Goal: Task Accomplishment & Management: Use online tool/utility

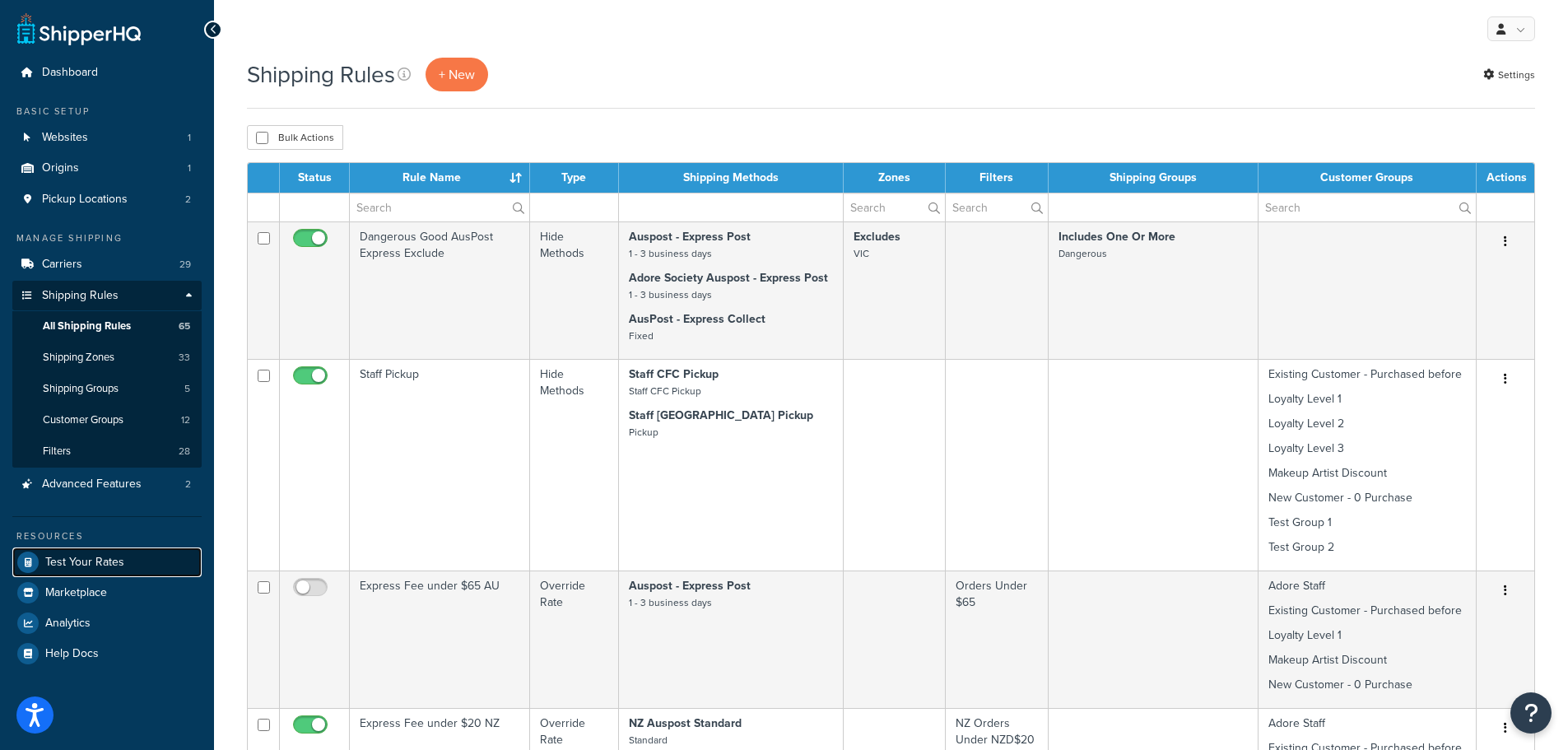
click at [103, 557] on span "Test Your Rates" at bounding box center [85, 562] width 79 height 14
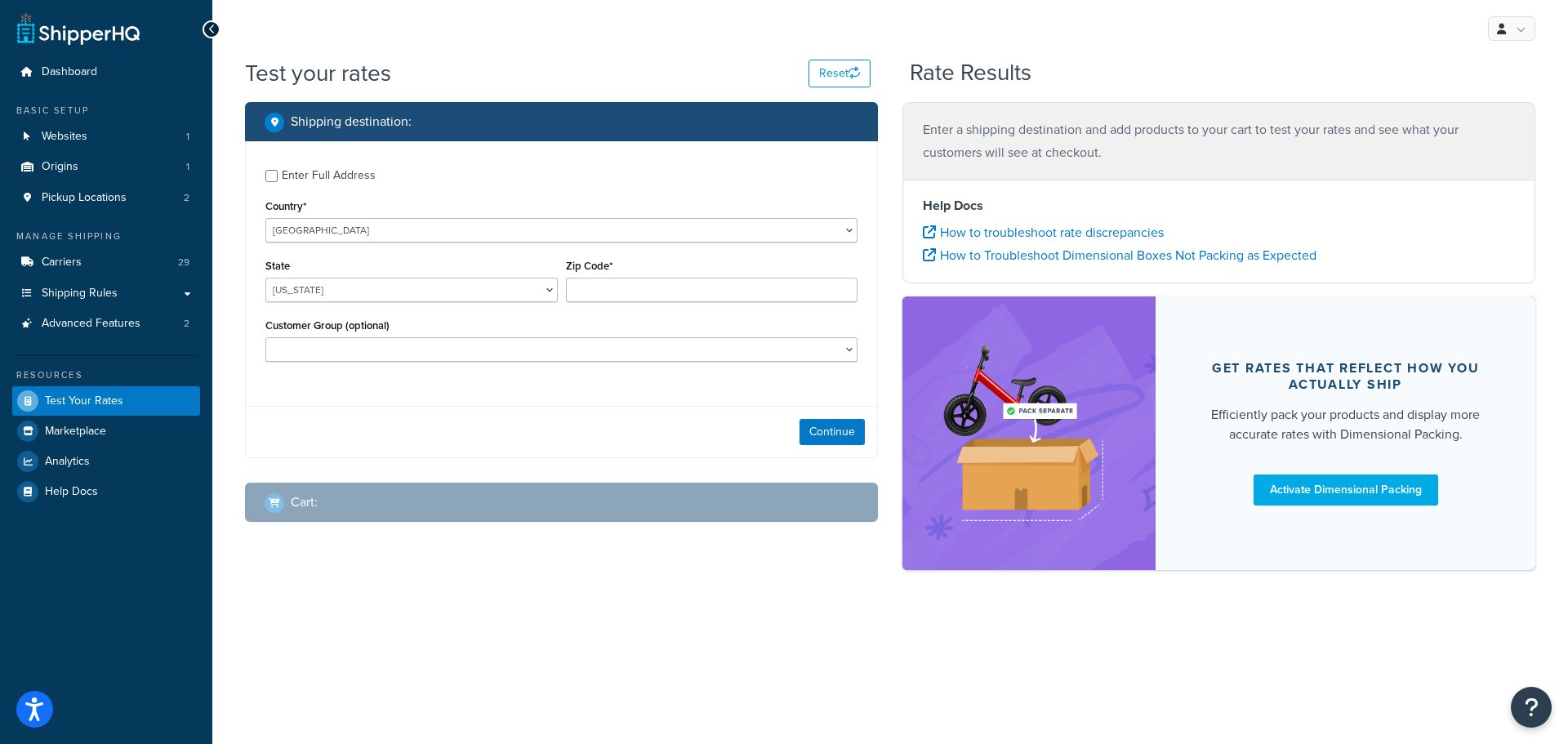
click at [320, 173] on div "Enter Full Address" at bounding box center [329, 175] width 94 height 23
click at [278, 173] on input "Enter Full Address" at bounding box center [271, 176] width 13 height 13
checkbox input "true"
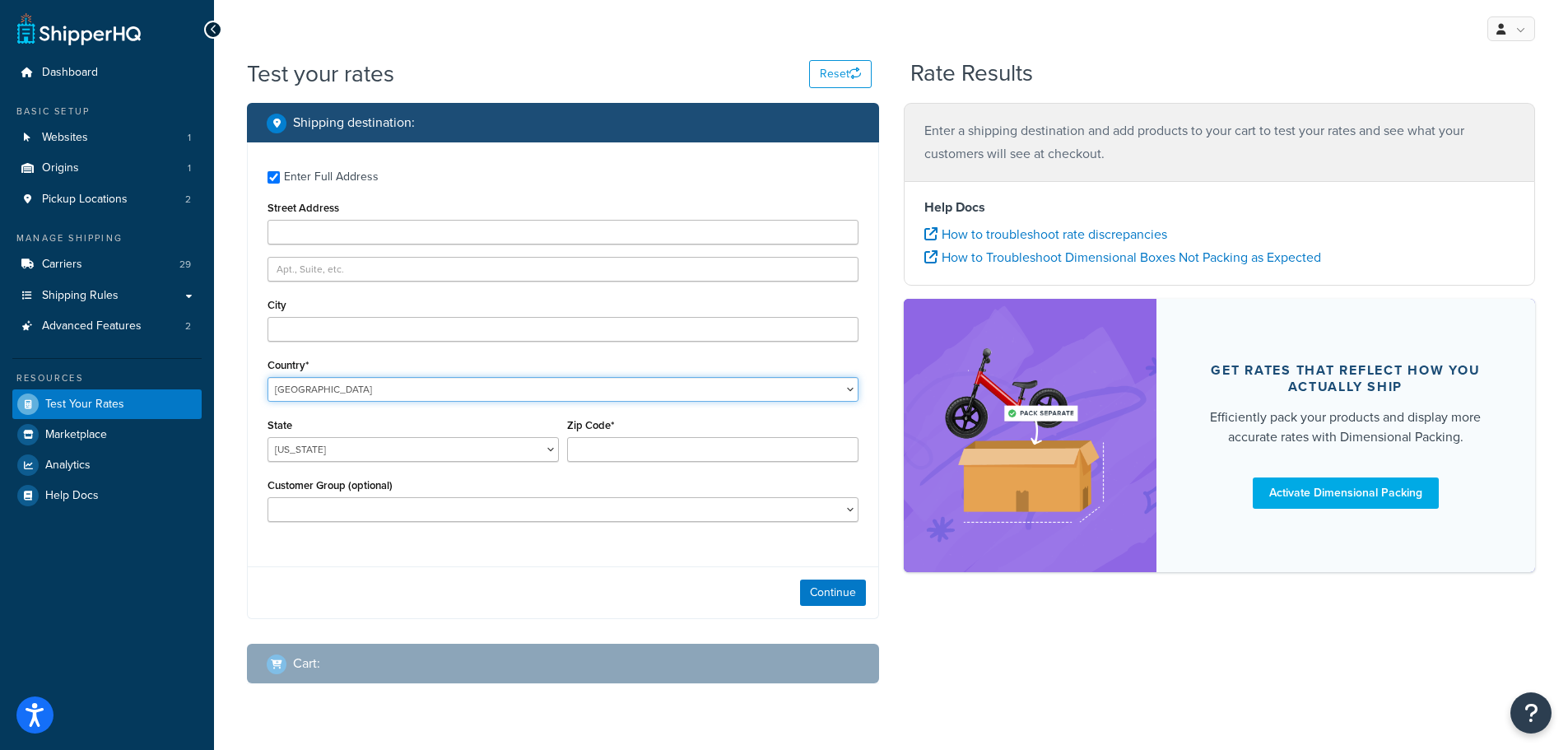
click at [351, 395] on select "[GEOGRAPHIC_DATA] [GEOGRAPHIC_DATA] [GEOGRAPHIC_DATA] [GEOGRAPHIC_DATA] [GEOGRA…" at bounding box center [562, 389] width 591 height 24
select select "AU"
click at [267, 378] on select "[GEOGRAPHIC_DATA] [GEOGRAPHIC_DATA] [GEOGRAPHIC_DATA] [GEOGRAPHIC_DATA] [GEOGRA…" at bounding box center [562, 389] width 591 height 24
click at [338, 220] on input "Street Address" at bounding box center [562, 231] width 591 height 24
type input "1"
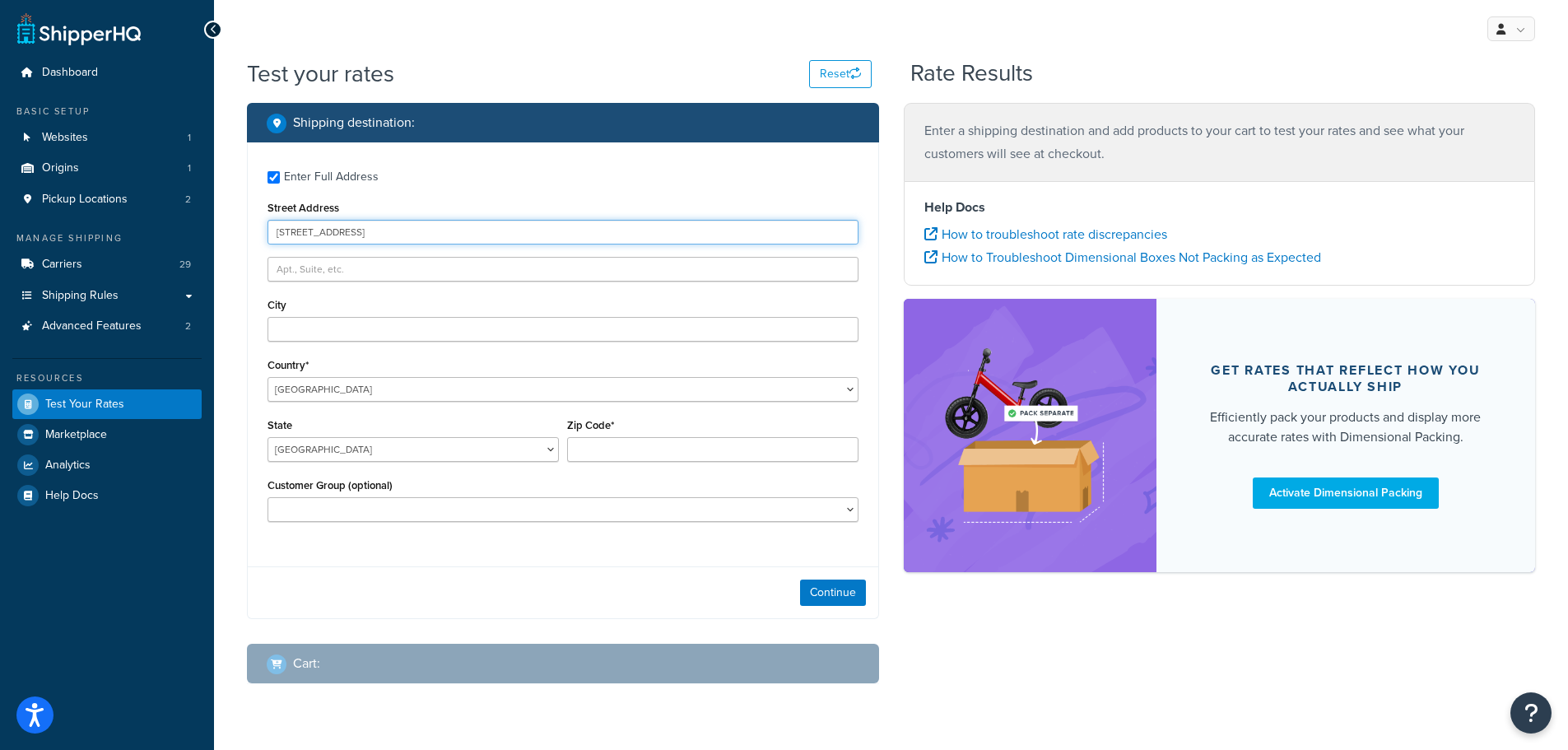
type input "[STREET_ADDRESS]"
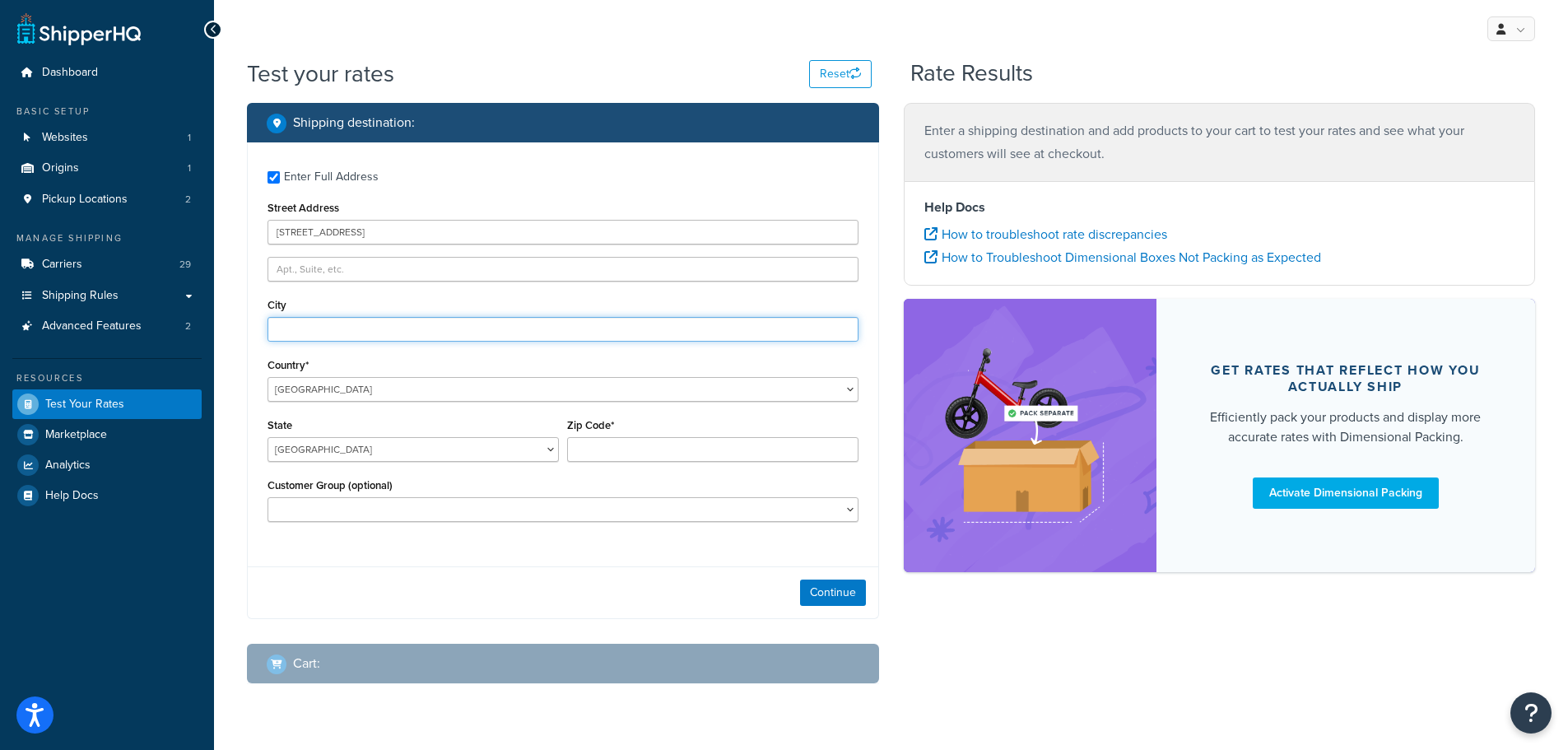
click at [372, 335] on input "City" at bounding box center [562, 329] width 591 height 24
type input "[PERSON_NAME][GEOGRAPHIC_DATA]"
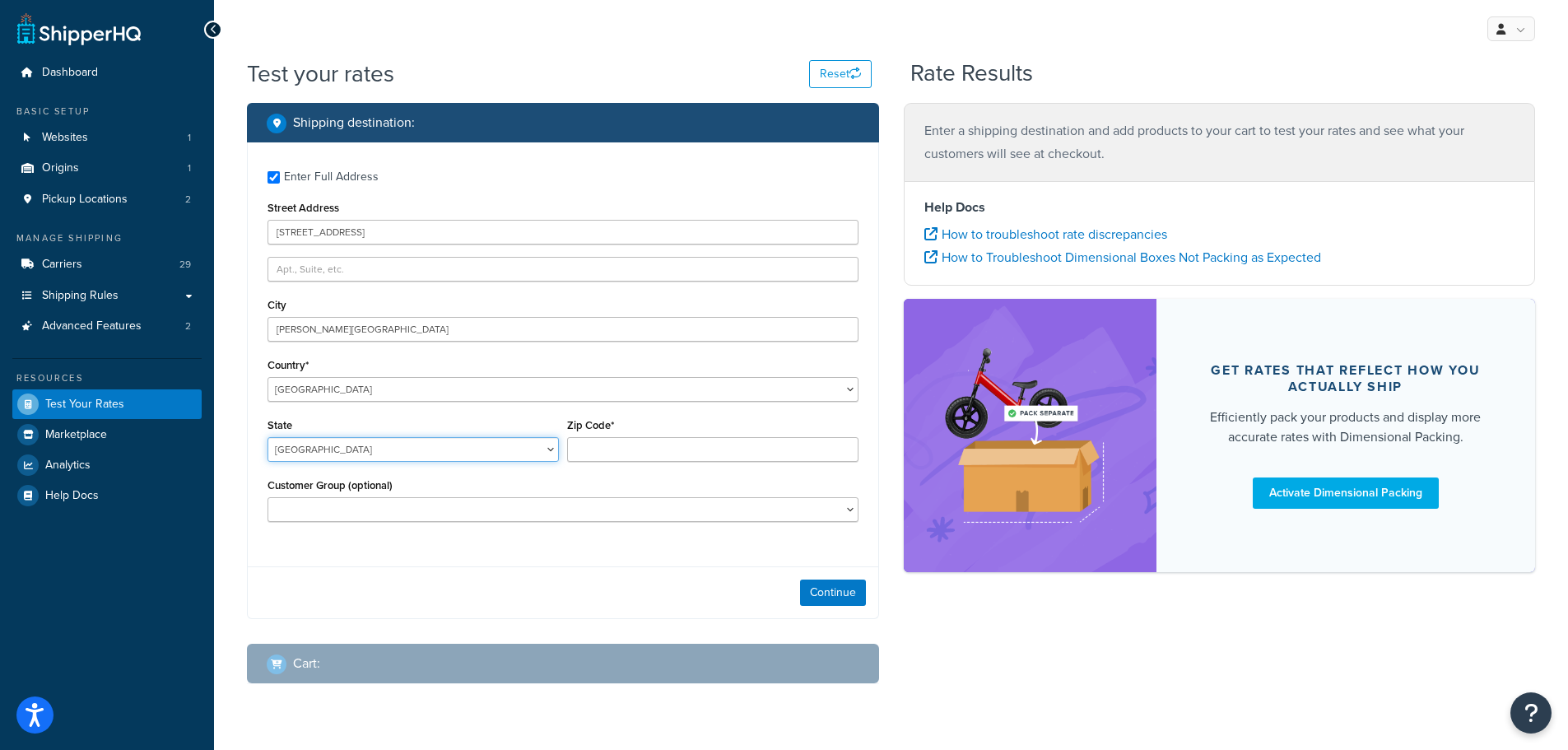
click at [458, 448] on select "[GEOGRAPHIC_DATA] [GEOGRAPHIC_DATA] [GEOGRAPHIC_DATA] [GEOGRAPHIC_DATA] [GEOGRA…" at bounding box center [413, 449] width 292 height 24
select select "[GEOGRAPHIC_DATA]"
click at [267, 437] on select "[GEOGRAPHIC_DATA] [GEOGRAPHIC_DATA] [GEOGRAPHIC_DATA] [GEOGRAPHIC_DATA] [GEOGRA…" at bounding box center [413, 449] width 292 height 24
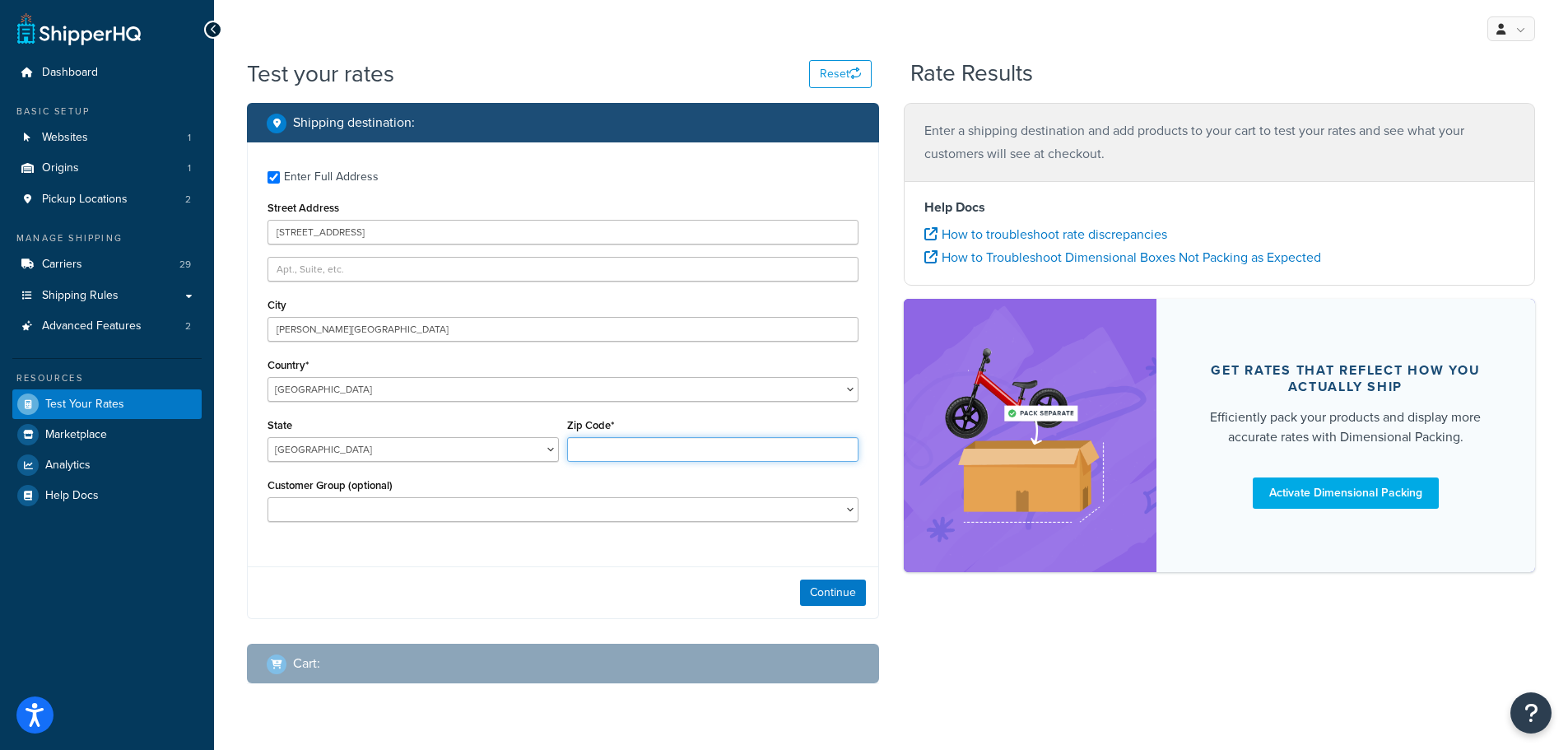
click at [593, 452] on input "Zip Code*" at bounding box center [713, 449] width 292 height 24
type input "2456"
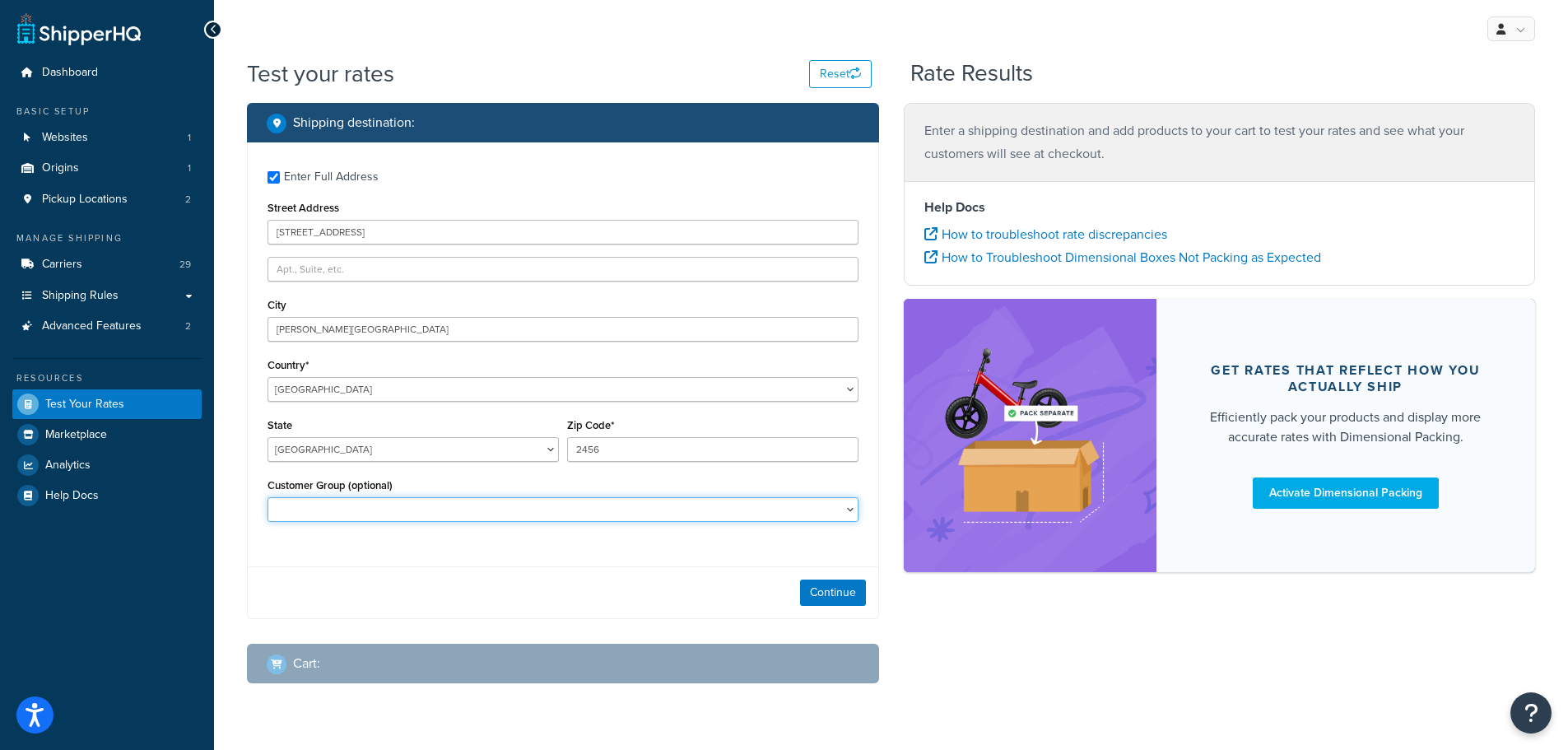
click at [846, 510] on select "Adore Staff Existing Customer - Purchased before Loyalty Level 1 Loyalty Level …" at bounding box center [562, 509] width 591 height 24
select select "Existing Customer - Purchased before"
click at [267, 497] on select "Adore Staff Existing Customer - Purchased before Loyalty Level 1 Loyalty Level …" at bounding box center [562, 509] width 591 height 24
click at [825, 590] on button "Continue" at bounding box center [833, 592] width 66 height 26
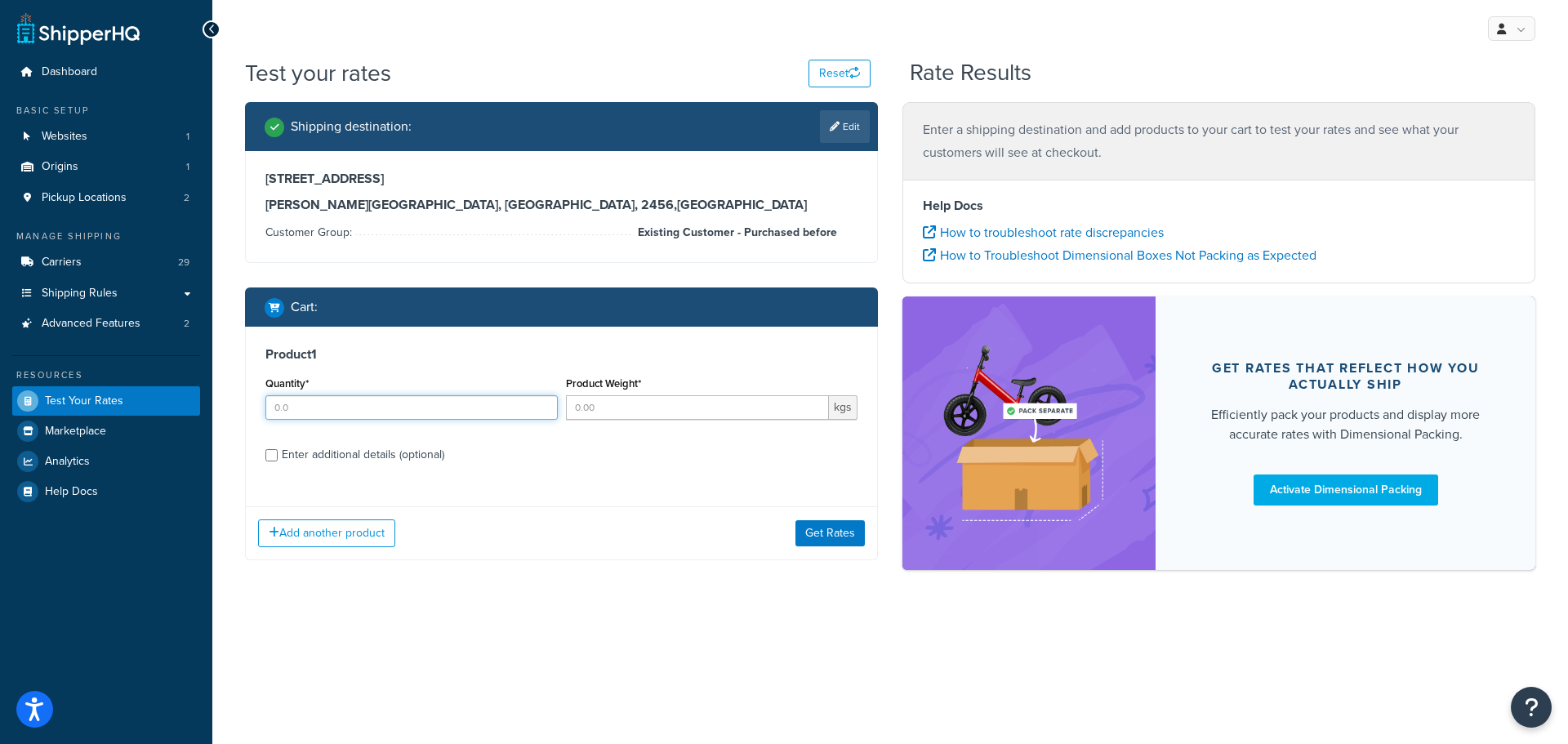
click at [358, 409] on input "Quantity*" at bounding box center [411, 407] width 293 height 24
type input "1.00"
click at [649, 405] on input "Product Weight*" at bounding box center [698, 407] width 264 height 24
type input "0.25"
click at [392, 457] on div "Enter additional details (optional)" at bounding box center [363, 455] width 163 height 23
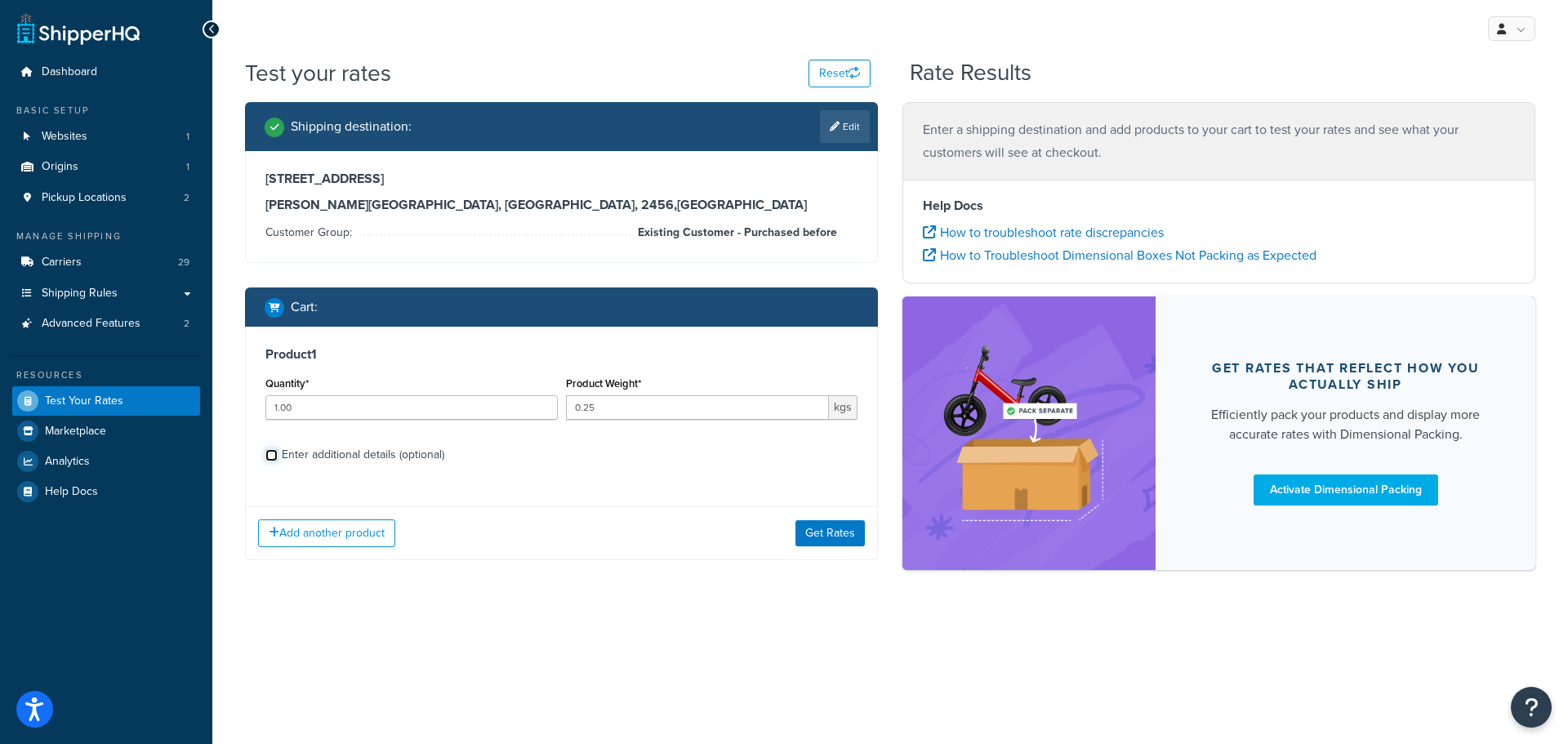
click at [278, 457] on input "Enter additional details (optional)" at bounding box center [271, 455] width 13 height 13
checkbox input "true"
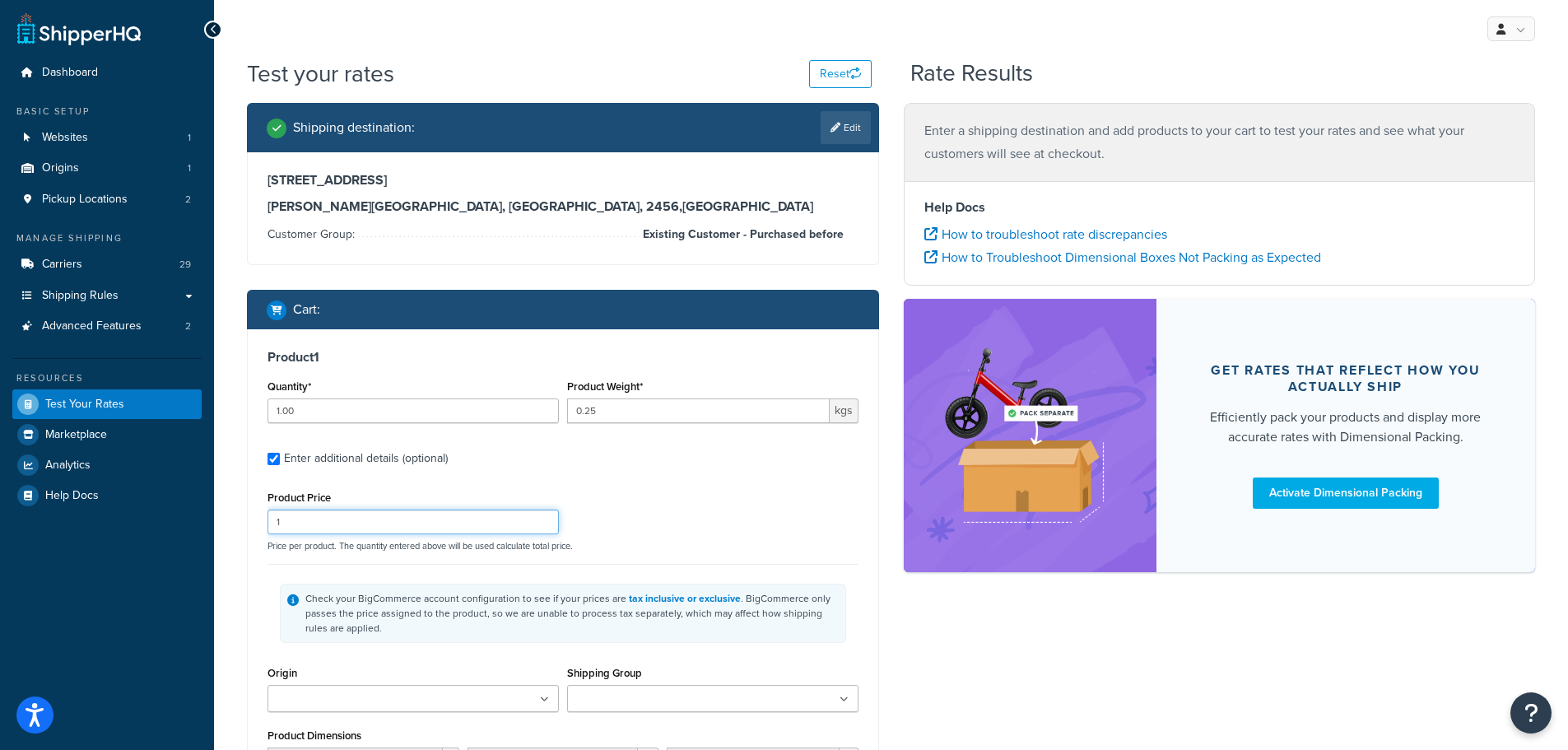
click at [311, 523] on input "1" at bounding box center [413, 521] width 292 height 24
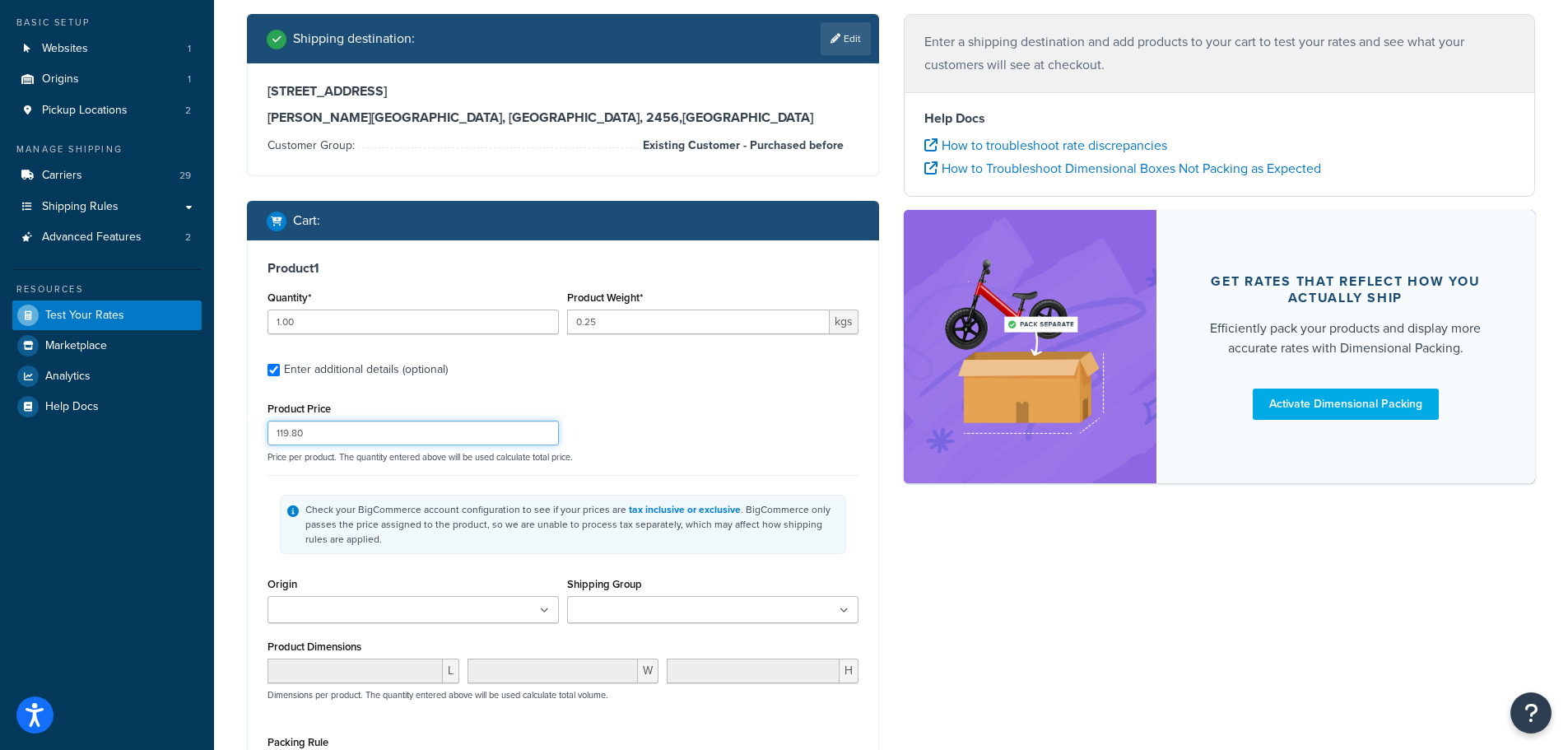
scroll to position [330, 0]
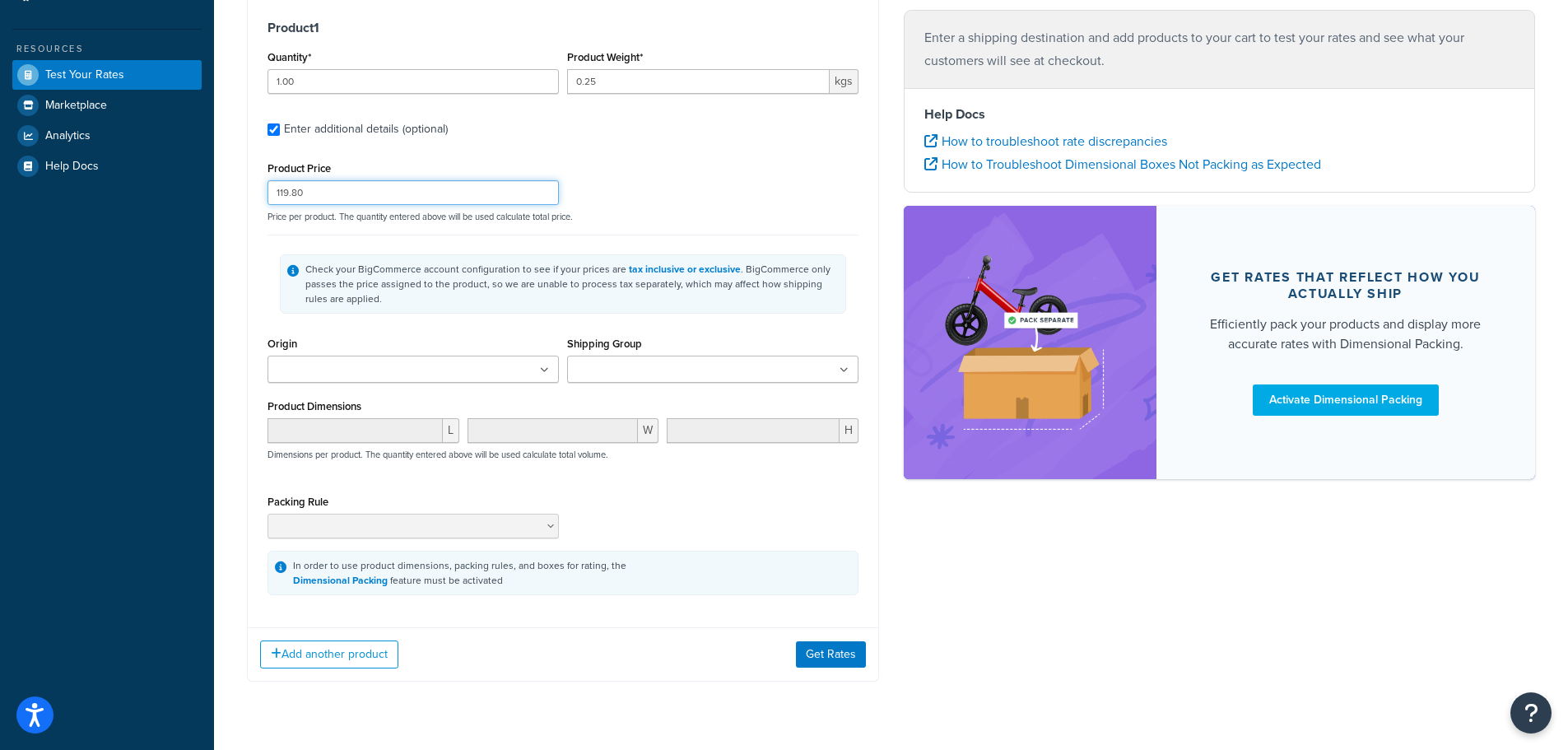
type input "119.80"
click at [546, 374] on icon at bounding box center [544, 371] width 9 height 10
drag, startPoint x: 519, startPoint y: 393, endPoint x: 576, endPoint y: 415, distance: 61.1
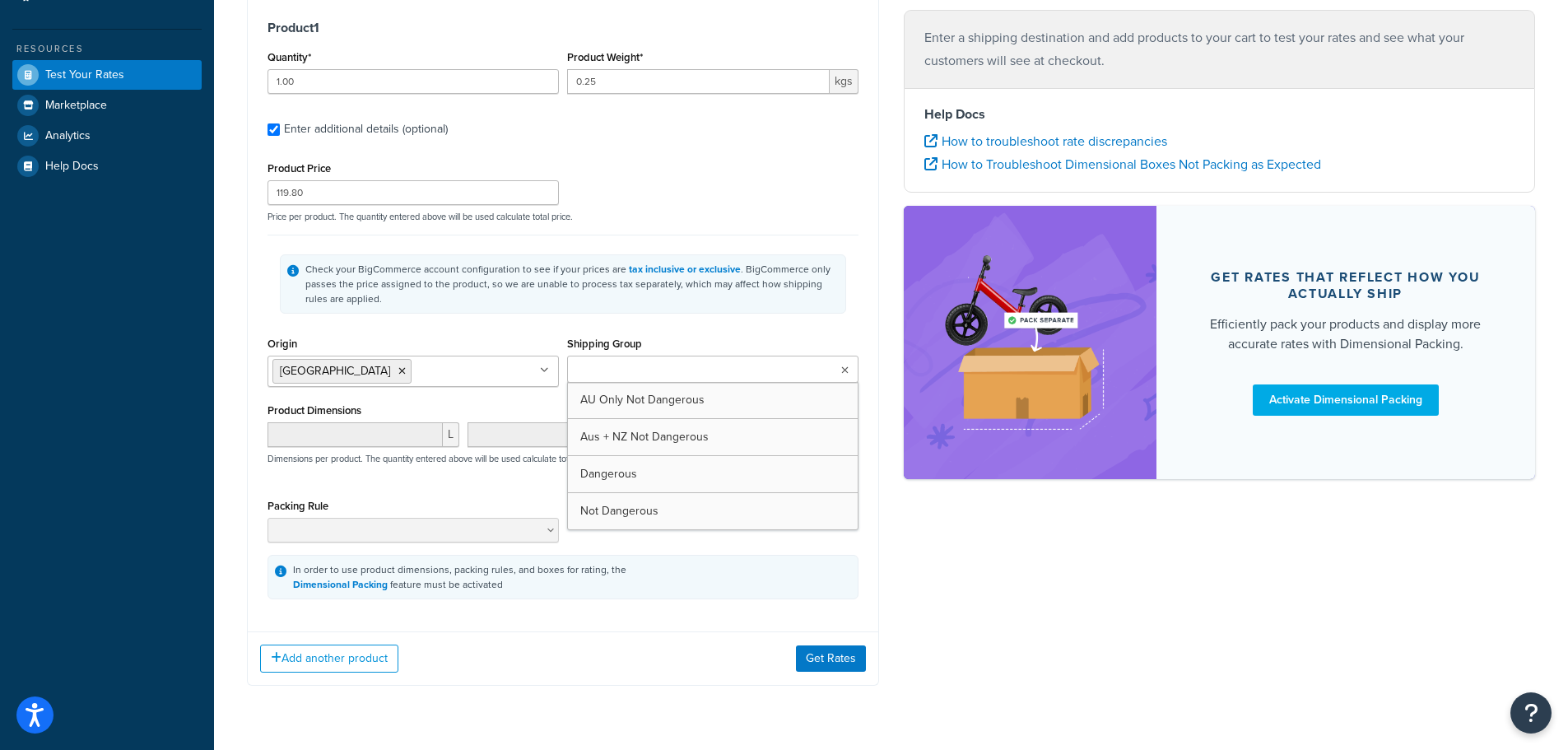
click at [847, 373] on icon at bounding box center [845, 371] width 8 height 10
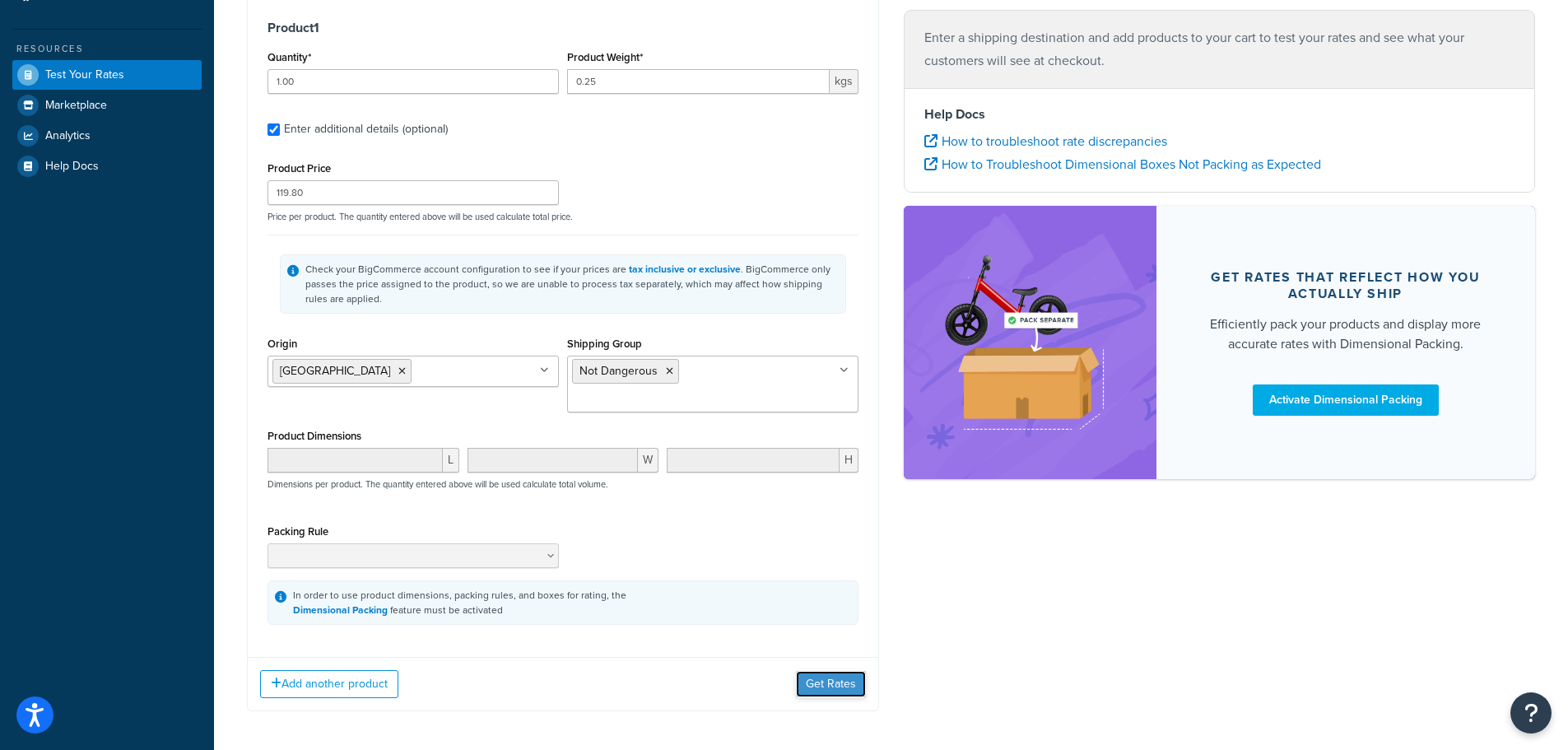
click at [838, 671] on button "Get Rates" at bounding box center [831, 684] width 70 height 26
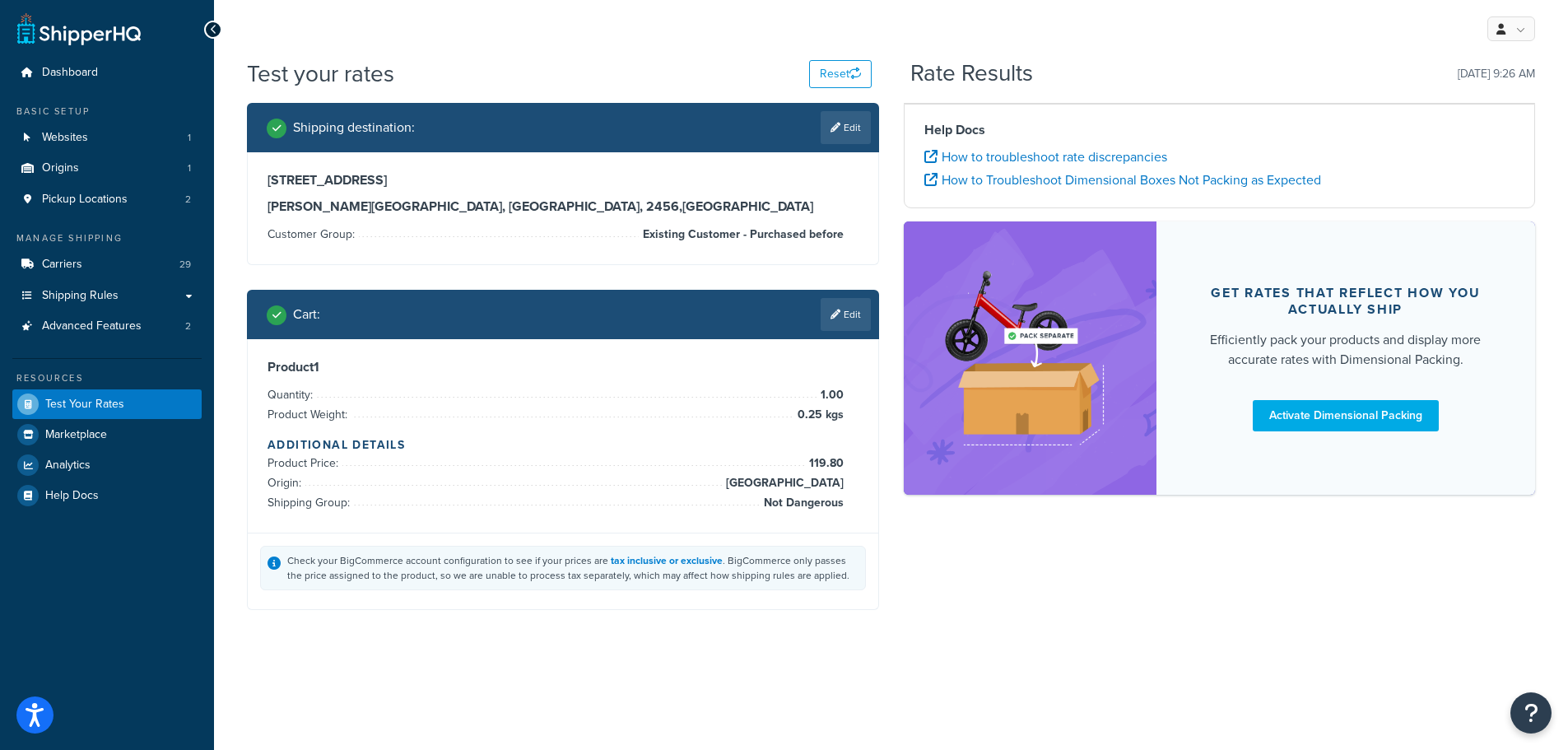
scroll to position [0, 0]
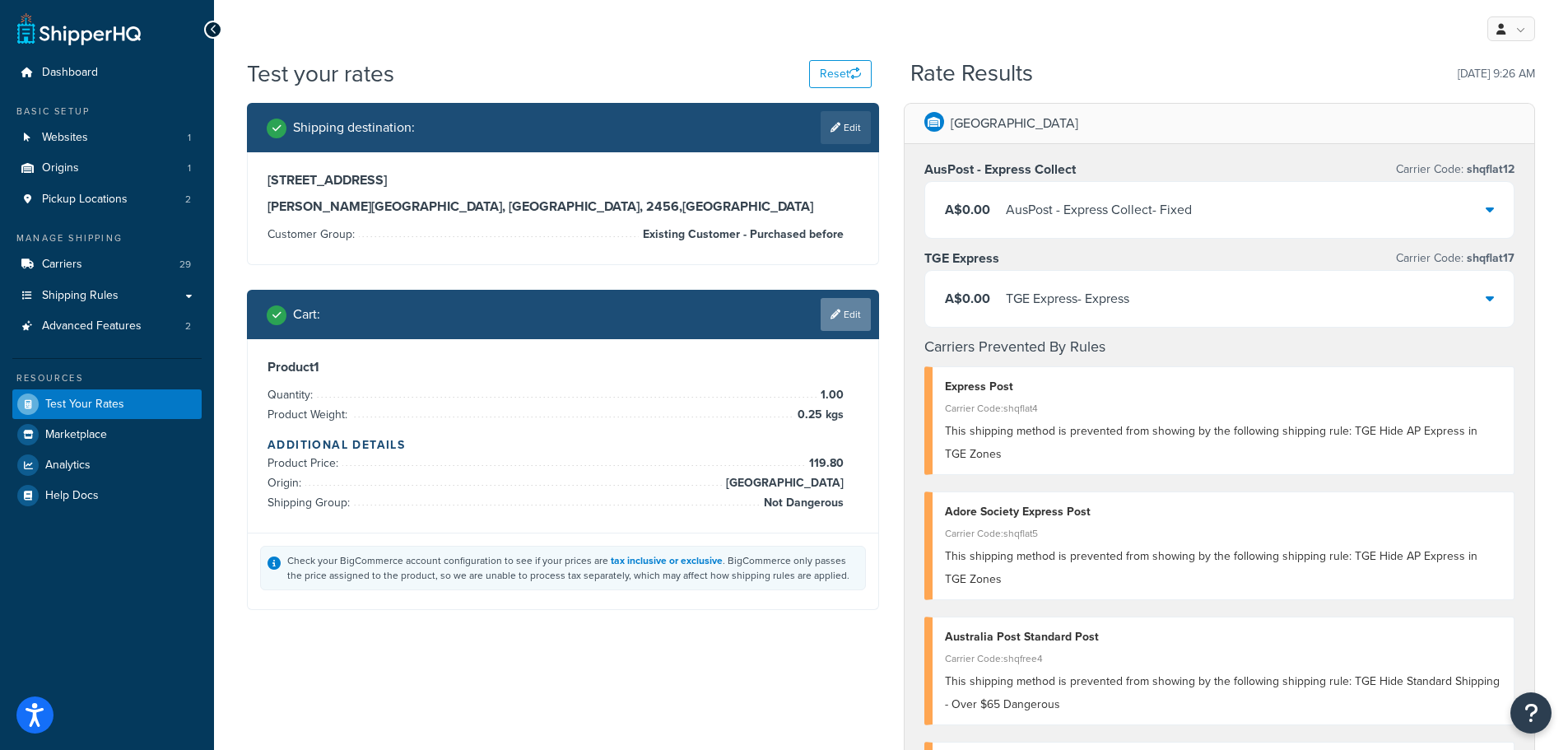
click at [845, 305] on link "Edit" at bounding box center [846, 314] width 50 height 33
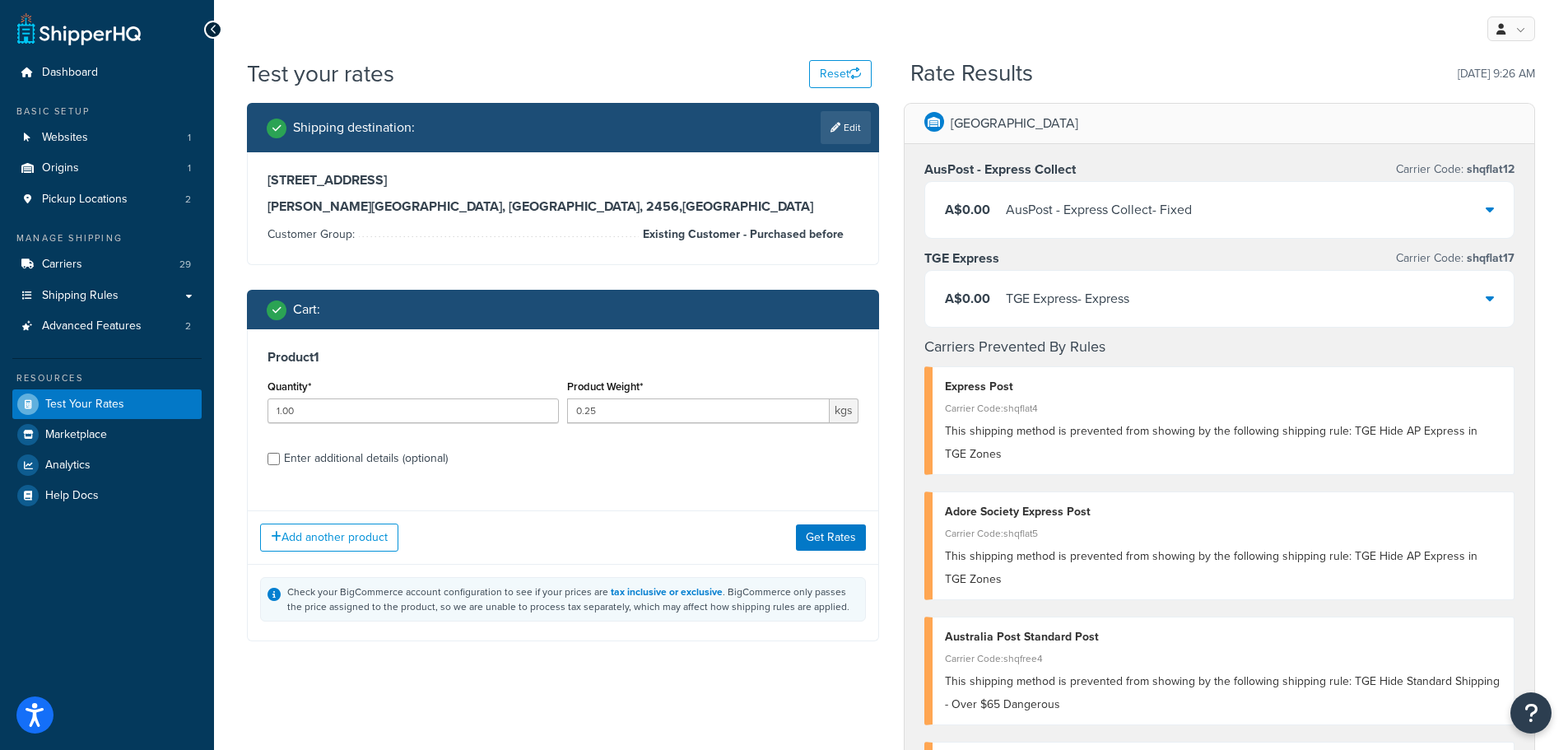
click at [402, 448] on div "Enter additional details (optional)" at bounding box center [366, 458] width 164 height 23
click at [280, 453] on input "Enter additional details (optional)" at bounding box center [273, 459] width 13 height 13
checkbox input "true"
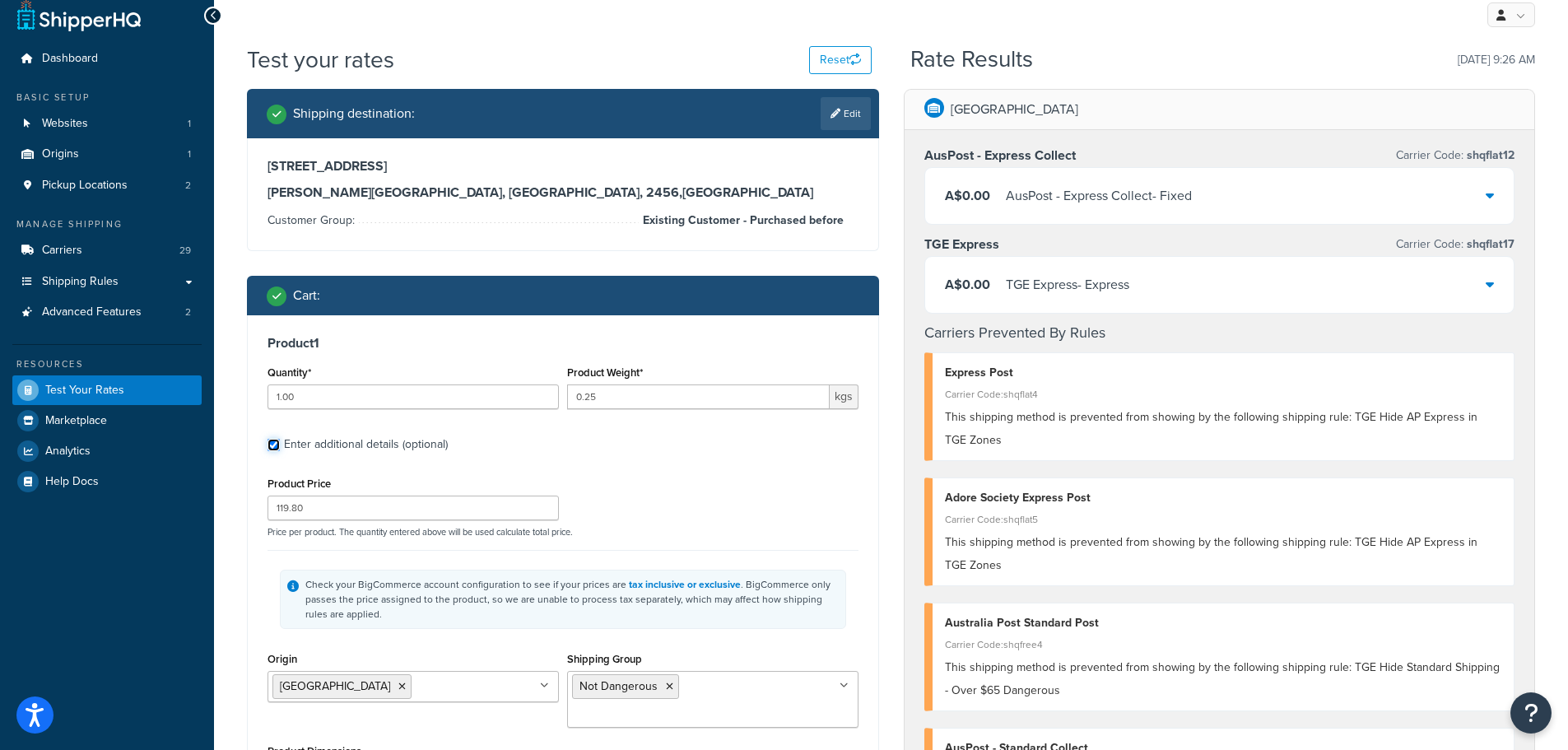
scroll to position [247, 0]
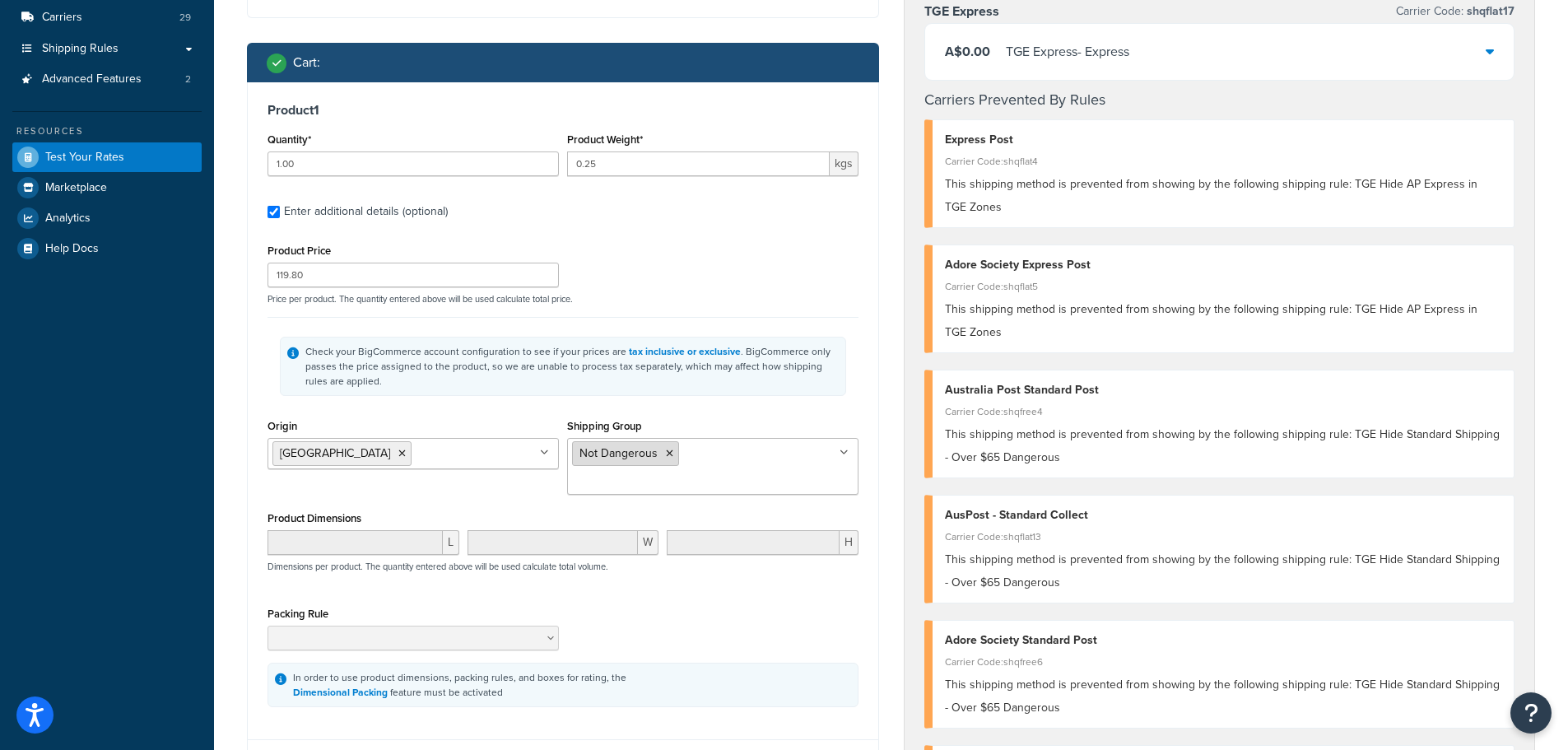
click at [669, 455] on icon at bounding box center [669, 454] width 8 height 10
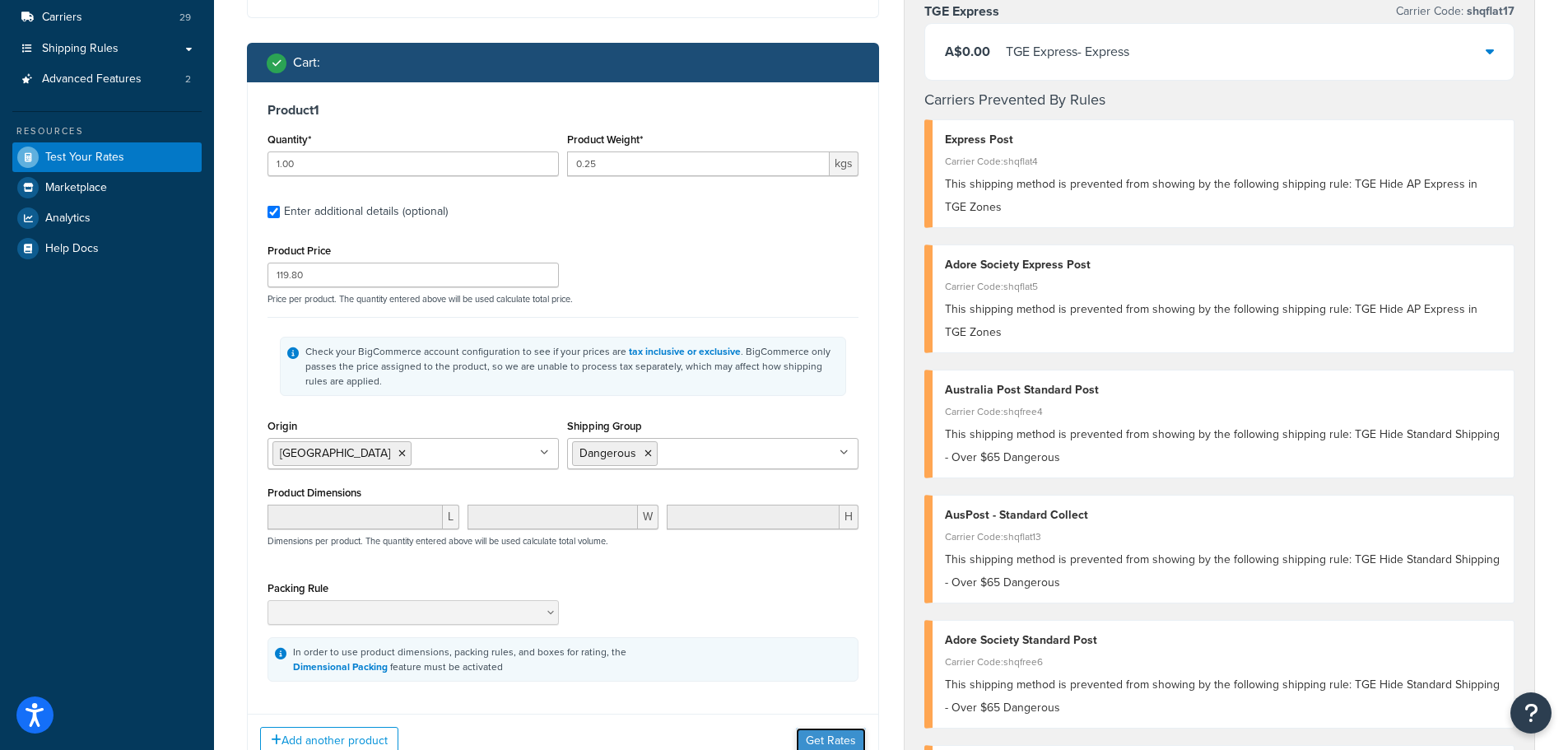
click at [837, 736] on button "Get Rates" at bounding box center [831, 741] width 70 height 26
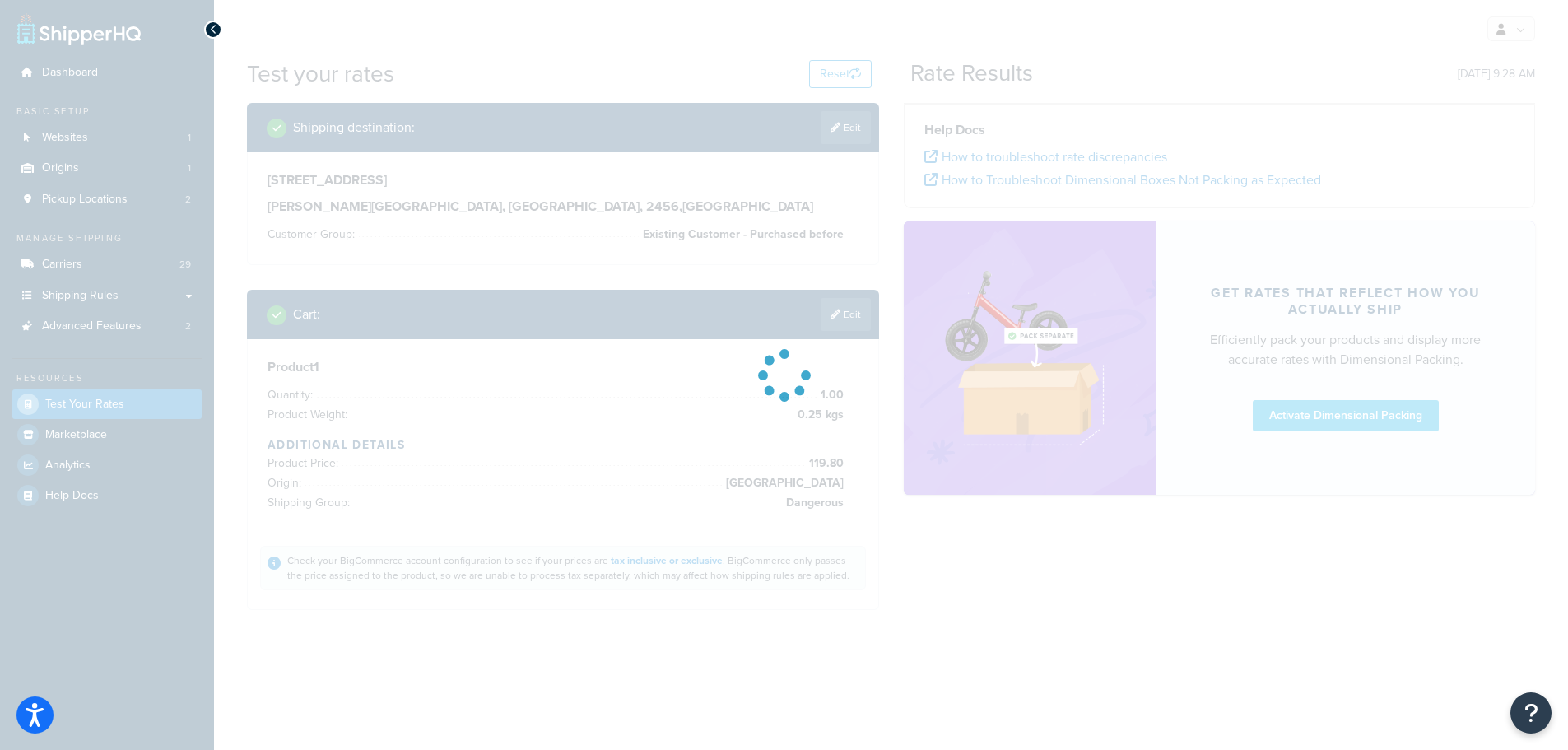
scroll to position [0, 0]
